Goal: Task Accomplishment & Management: Manage account settings

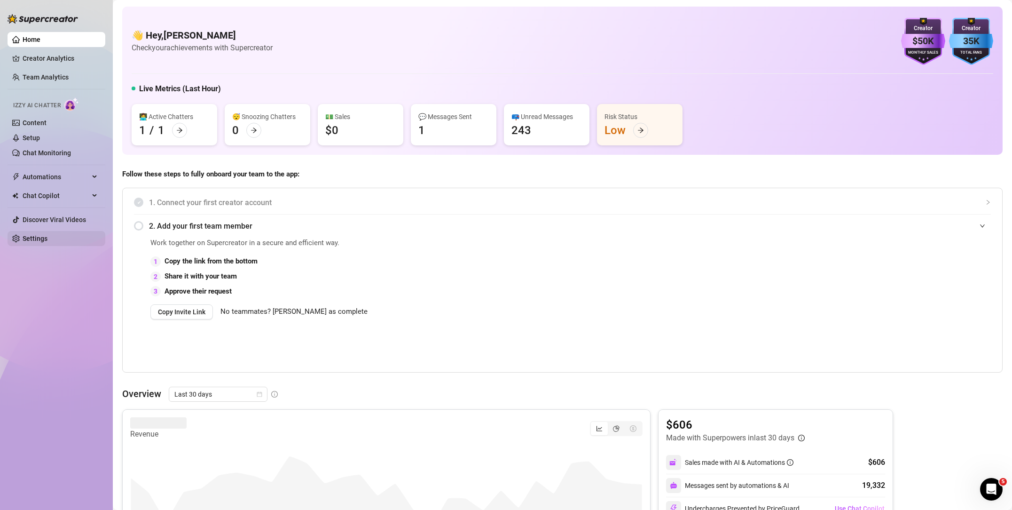
click at [47, 236] on link "Settings" at bounding box center [35, 239] width 25 height 8
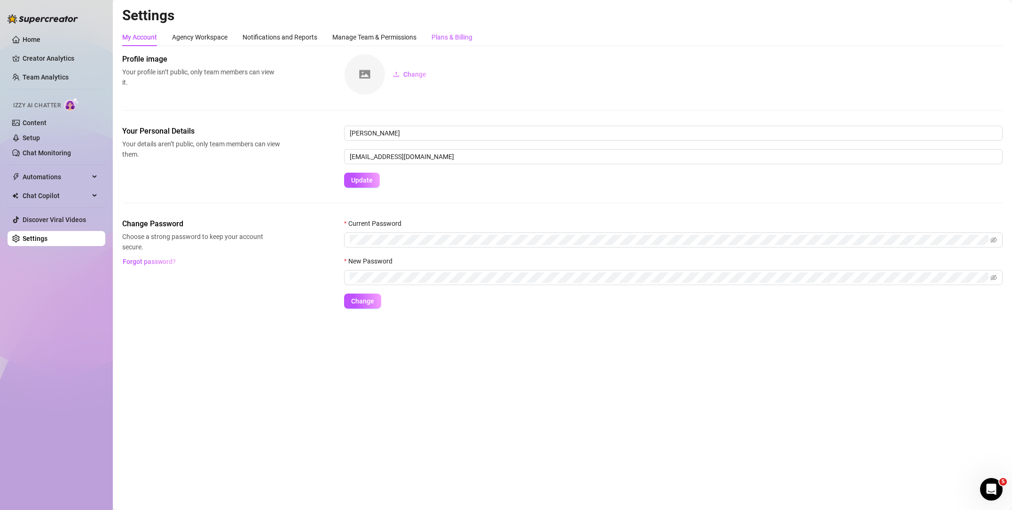
click at [440, 35] on div "Plans & Billing" at bounding box center [452, 37] width 41 height 10
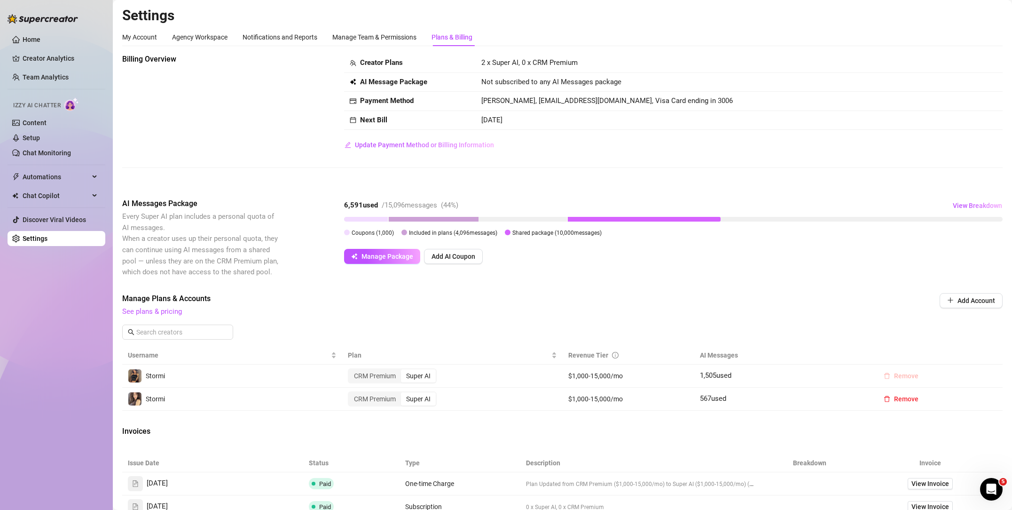
click at [899, 374] on span "Remove" at bounding box center [906, 376] width 24 height 8
click at [964, 350] on span "OK" at bounding box center [964, 351] width 9 height 8
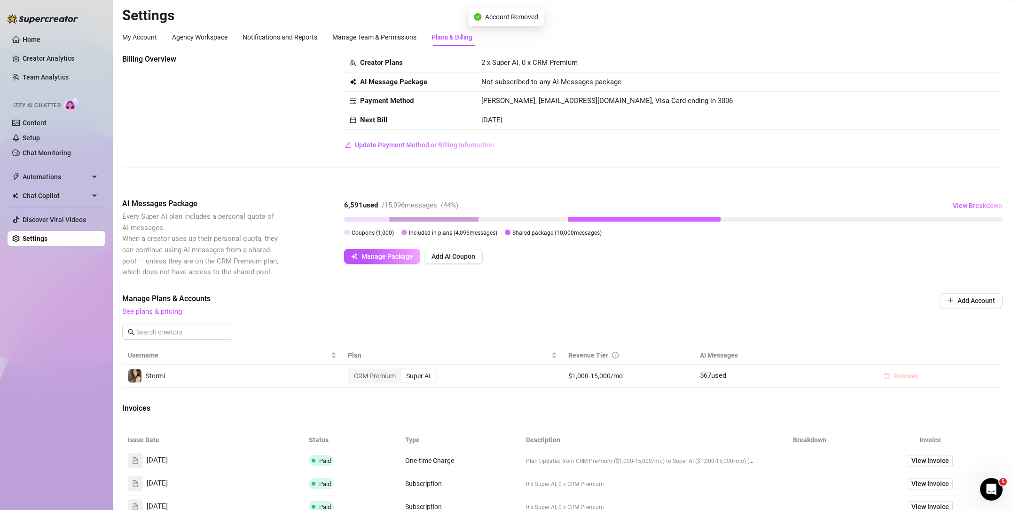
click at [909, 375] on span "Remove" at bounding box center [906, 376] width 24 height 8
click at [964, 349] on span "OK" at bounding box center [964, 351] width 9 height 8
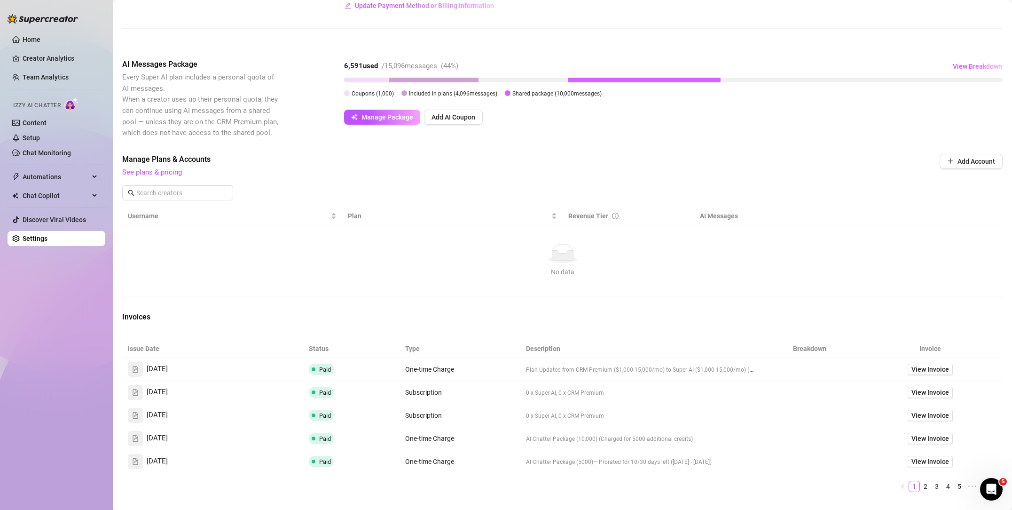
scroll to position [165, 0]
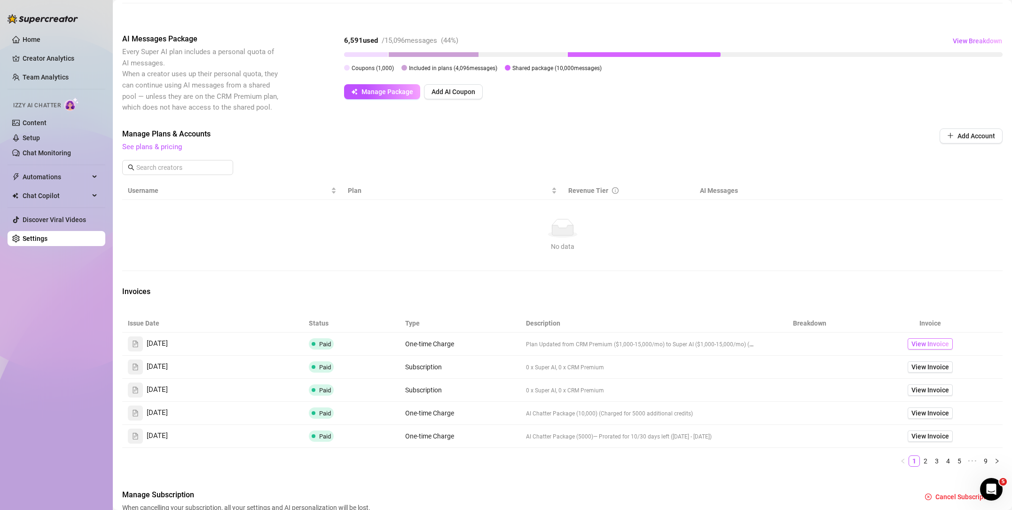
click at [933, 342] on span "View Invoice" at bounding box center [931, 343] width 38 height 10
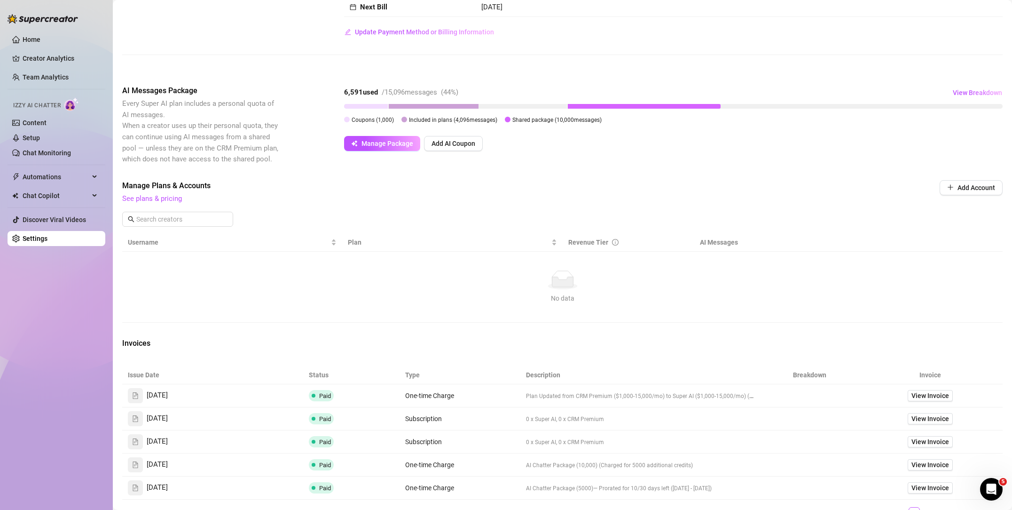
scroll to position [217, 0]
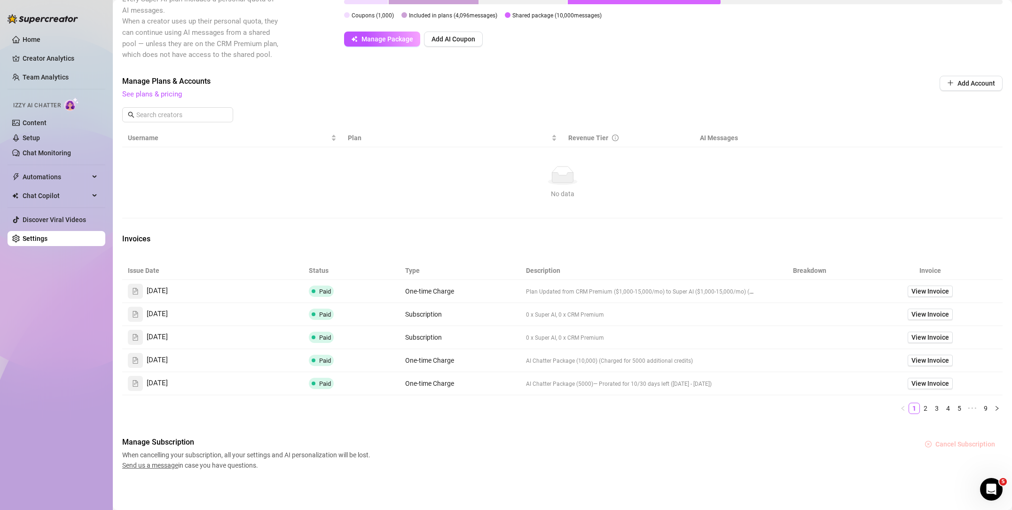
click at [949, 444] on span "Cancel Subscription" at bounding box center [965, 444] width 60 height 8
click at [999, 418] on span "OK" at bounding box center [998, 420] width 9 height 8
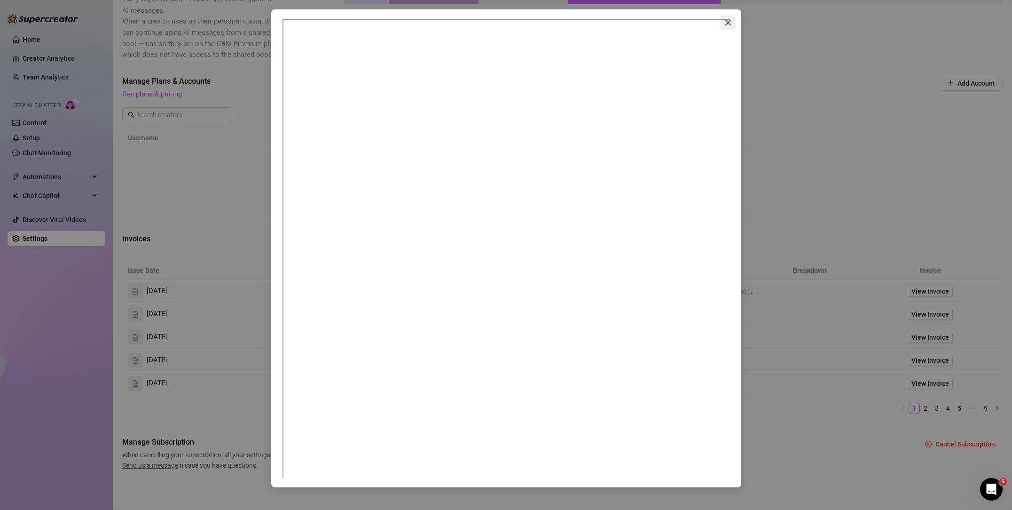
click at [727, 24] on icon "close" at bounding box center [728, 23] width 6 height 6
